Goal: Navigation & Orientation: Find specific page/section

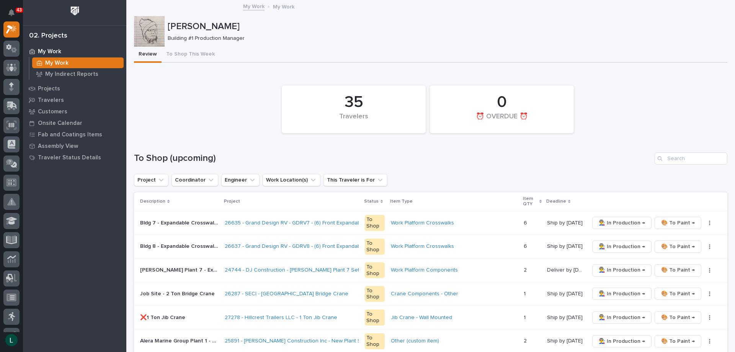
drag, startPoint x: 426, startPoint y: 145, endPoint x: 425, endPoint y: 160, distance: 14.6
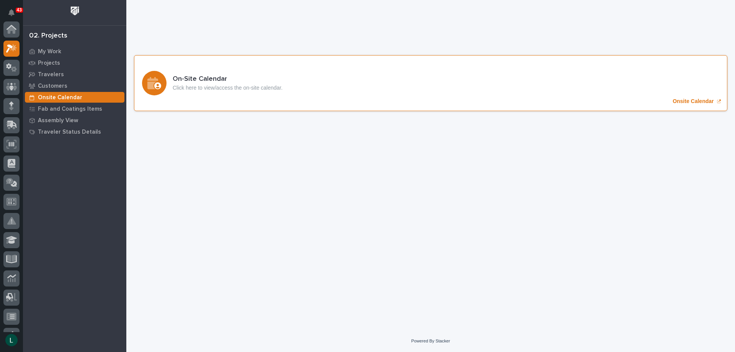
scroll to position [19, 0]
click at [156, 81] on icon "Onsite Calendar" at bounding box center [154, 83] width 14 height 12
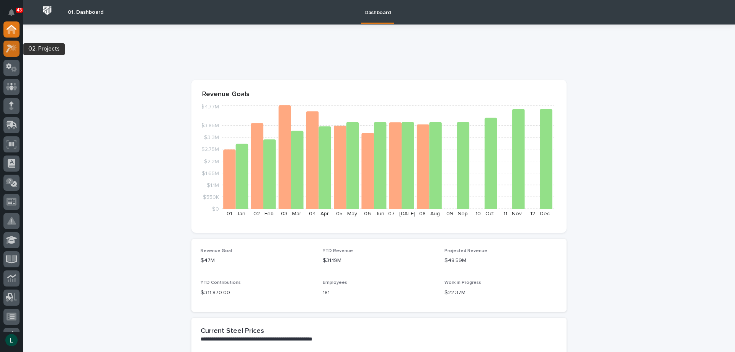
click at [11, 46] on icon at bounding box center [9, 48] width 7 height 8
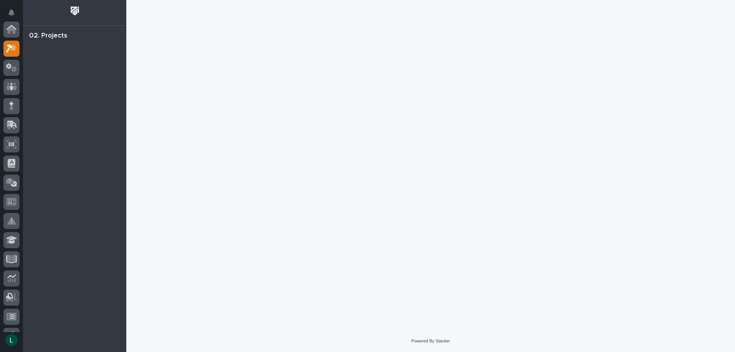
scroll to position [19, 0]
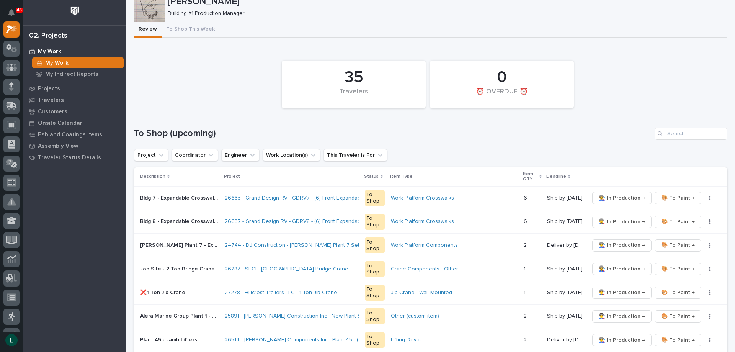
scroll to position [38, 0]
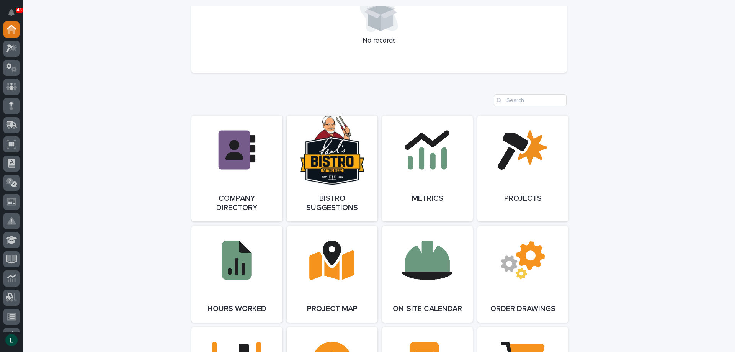
scroll to position [727, 0]
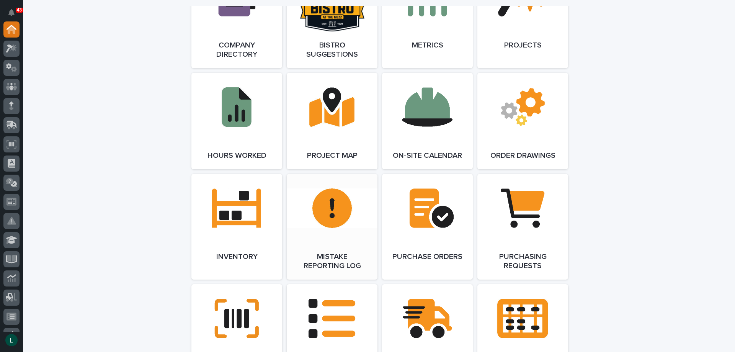
click at [329, 205] on link "Open Link" at bounding box center [332, 227] width 91 height 106
